Goal: Use online tool/utility

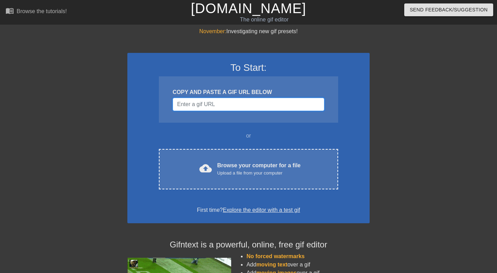
click at [193, 103] on input "Username" at bounding box center [249, 104] width 152 height 13
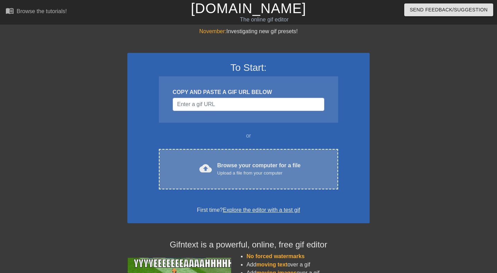
click at [247, 175] on div "Upload a file from your computer" at bounding box center [258, 173] width 83 height 7
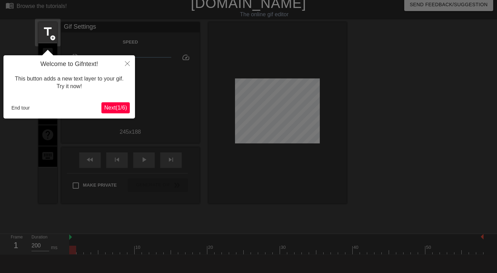
scroll to position [17, 0]
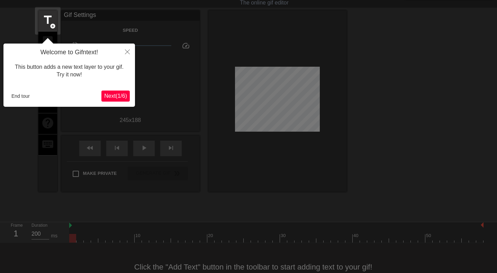
click at [108, 95] on span "Next ( 1 / 6 )" at bounding box center [115, 96] width 23 height 6
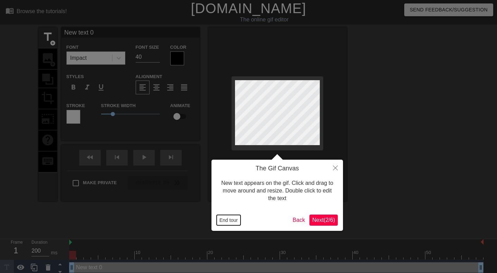
click at [229, 218] on button "End tour" at bounding box center [229, 220] width 24 height 10
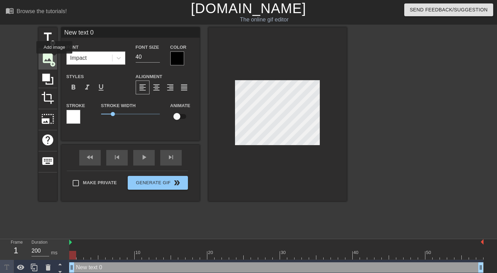
click at [55, 58] on div "image add_circle" at bounding box center [47, 58] width 19 height 21
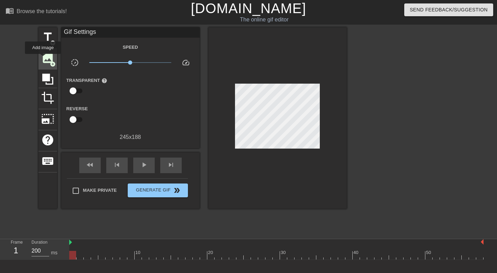
click at [43, 58] on span "image" at bounding box center [47, 58] width 13 height 13
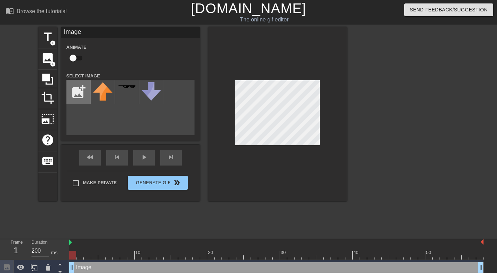
click at [76, 84] on input "file" at bounding box center [79, 92] width 24 height 24
type input "C:\fakepath\17d4a23-miro-logo-color-square.png"
click at [75, 89] on input "file" at bounding box center [79, 92] width 24 height 24
click at [86, 88] on input "file" at bounding box center [79, 92] width 24 height 24
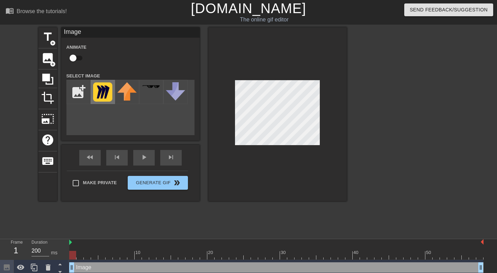
type input "C:\fakepath\pngfind.com-atlassian-logo-png-4329153.png"
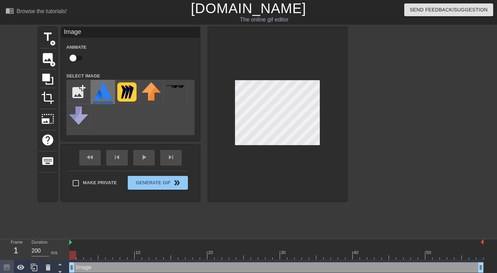
click at [99, 94] on img at bounding box center [102, 92] width 19 height 21
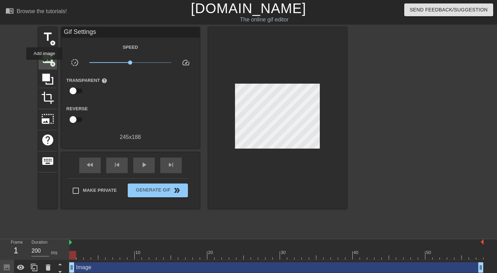
click at [45, 65] on div "image add_circle" at bounding box center [47, 58] width 19 height 21
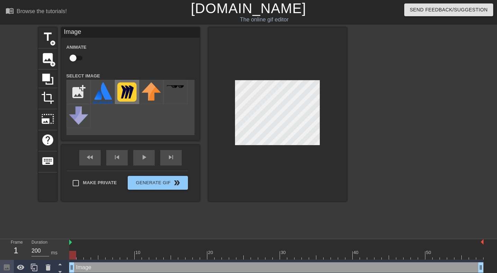
click at [125, 87] on img at bounding box center [126, 91] width 19 height 19
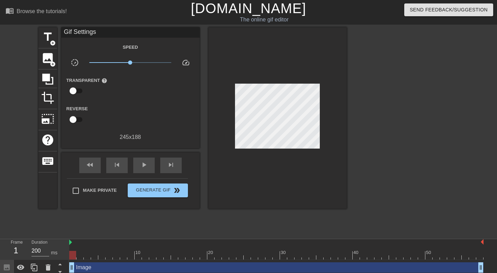
click at [393, 130] on div at bounding box center [407, 131] width 104 height 208
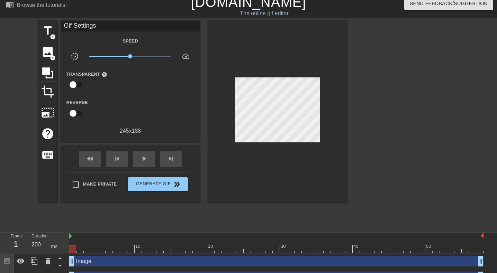
scroll to position [9, 0]
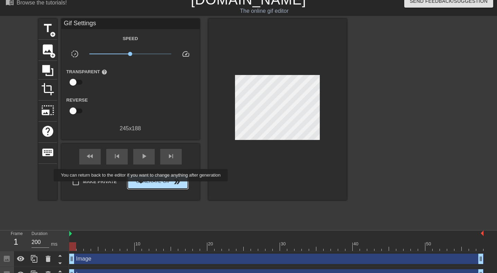
click at [145, 186] on button "Generate Gif double_arrow" at bounding box center [158, 182] width 60 height 14
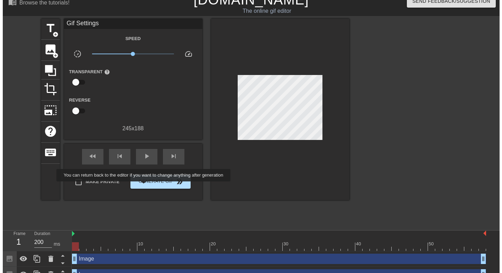
scroll to position [0, 0]
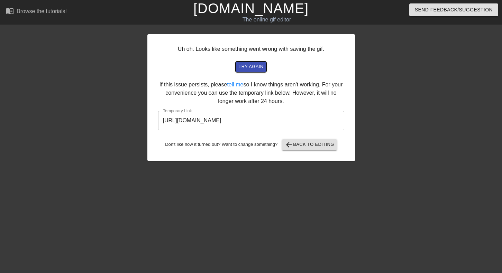
click at [248, 72] on button "try again" at bounding box center [251, 67] width 30 height 11
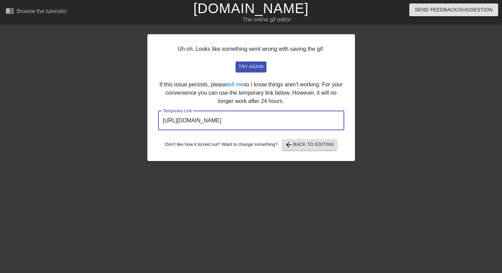
click at [274, 121] on input "[URL][DOMAIN_NAME]" at bounding box center [251, 120] width 186 height 19
